Goal: Find specific page/section: Find specific page/section

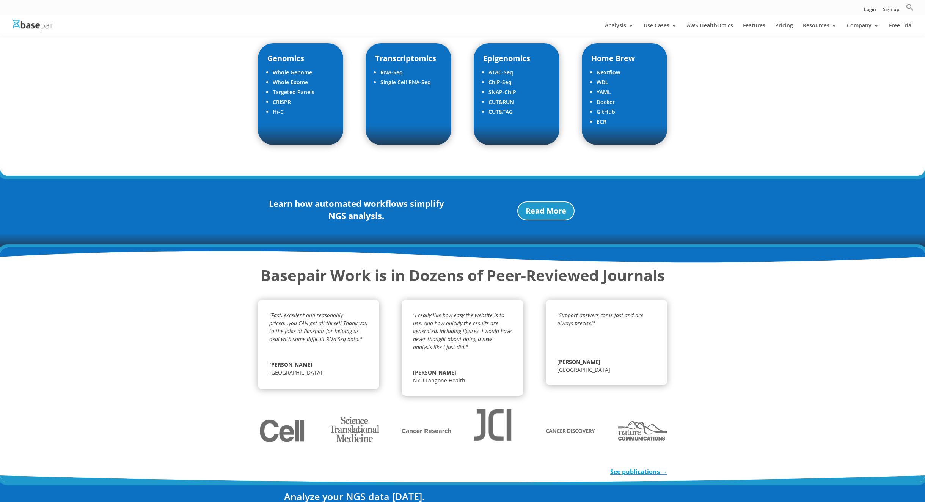
scroll to position [1144, 0]
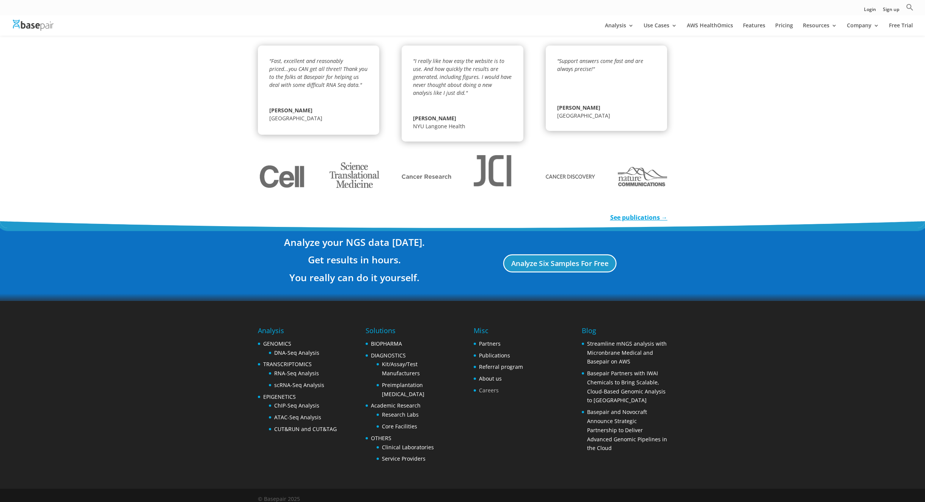
click at [489, 386] on link "Careers" at bounding box center [489, 389] width 20 height 7
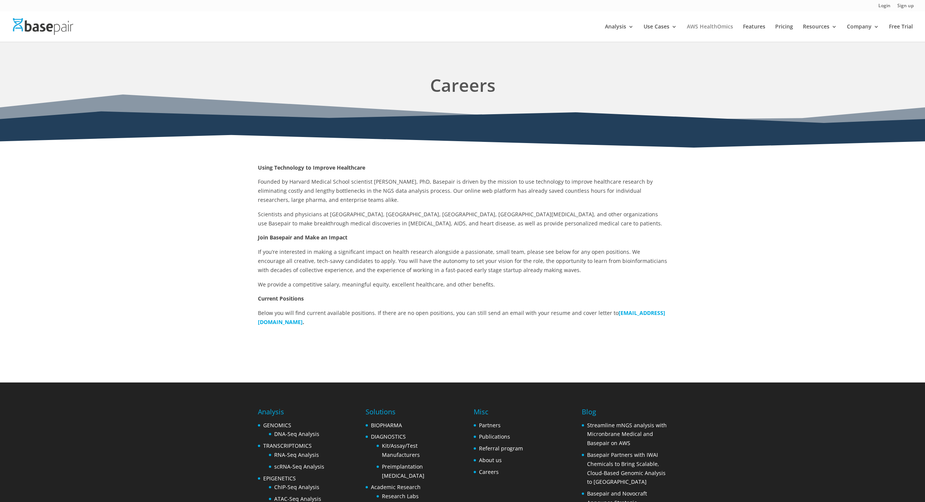
click at [713, 28] on link "AWS HealthOmics" at bounding box center [710, 33] width 46 height 18
